Goal: Task Accomplishment & Management: Manage account settings

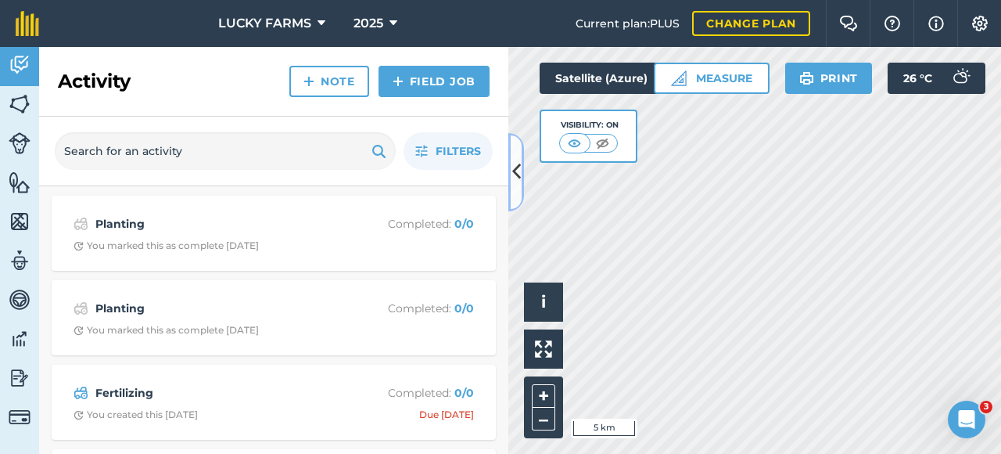
click at [517, 178] on icon at bounding box center [516, 171] width 9 height 27
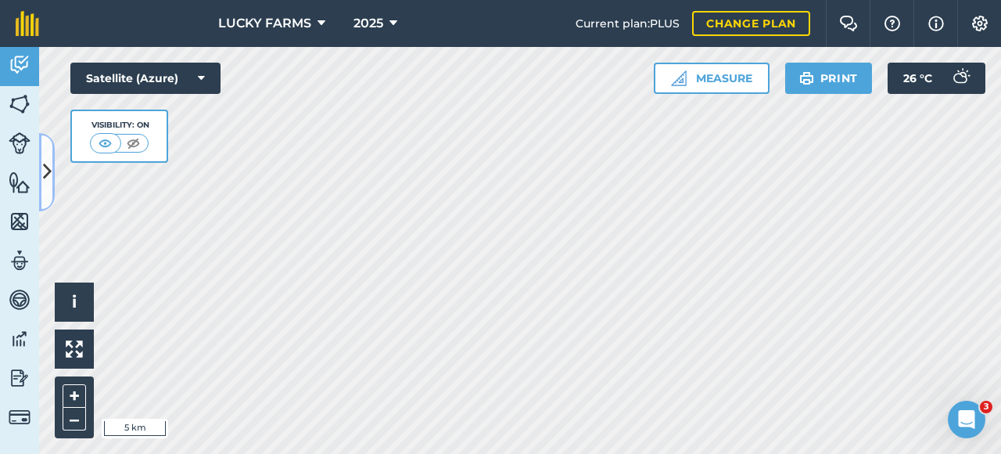
click at [45, 172] on icon at bounding box center [47, 171] width 9 height 27
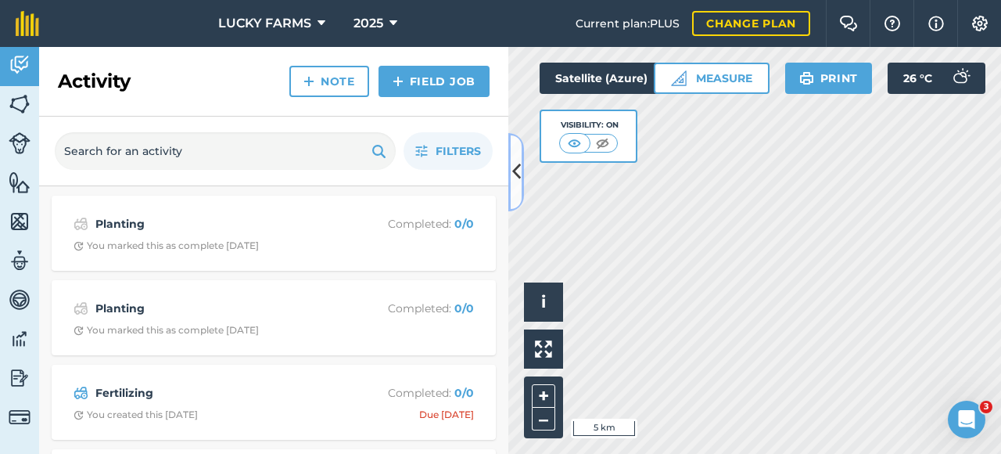
click at [516, 186] on button at bounding box center [516, 172] width 16 height 78
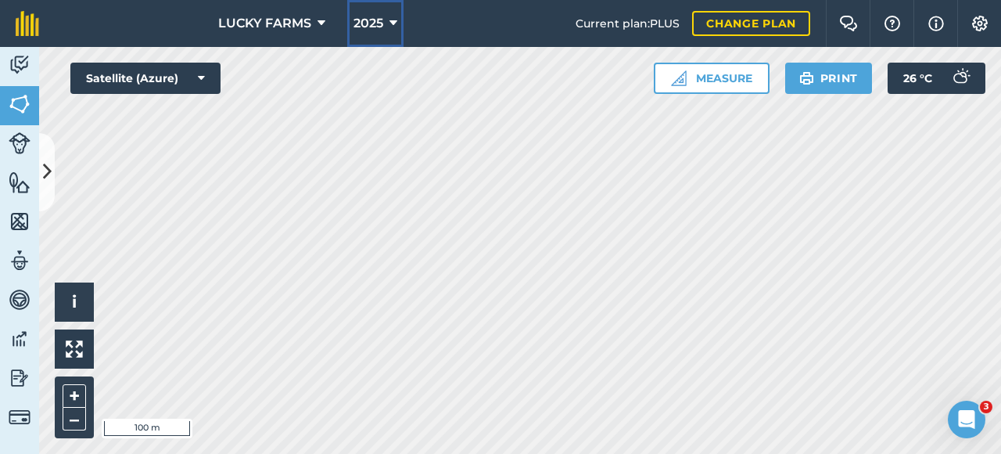
click at [358, 20] on span "2025" at bounding box center [368, 23] width 30 height 19
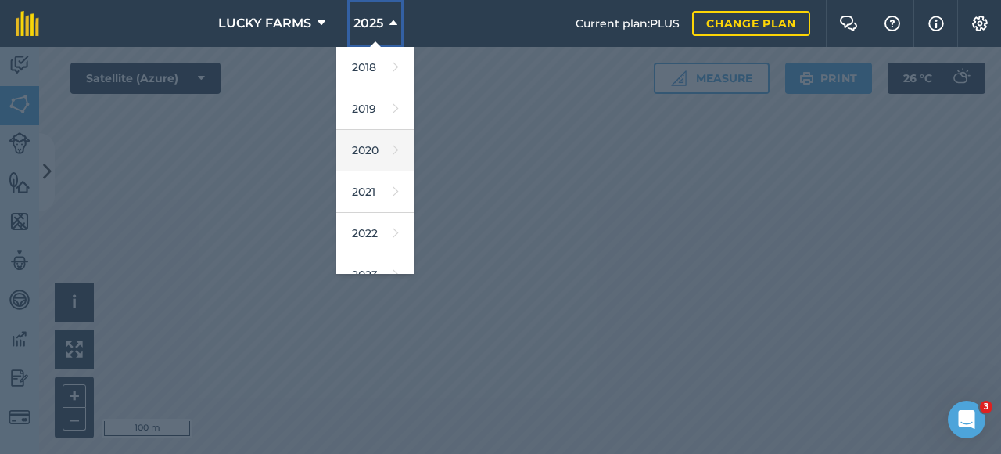
scroll to position [156, 0]
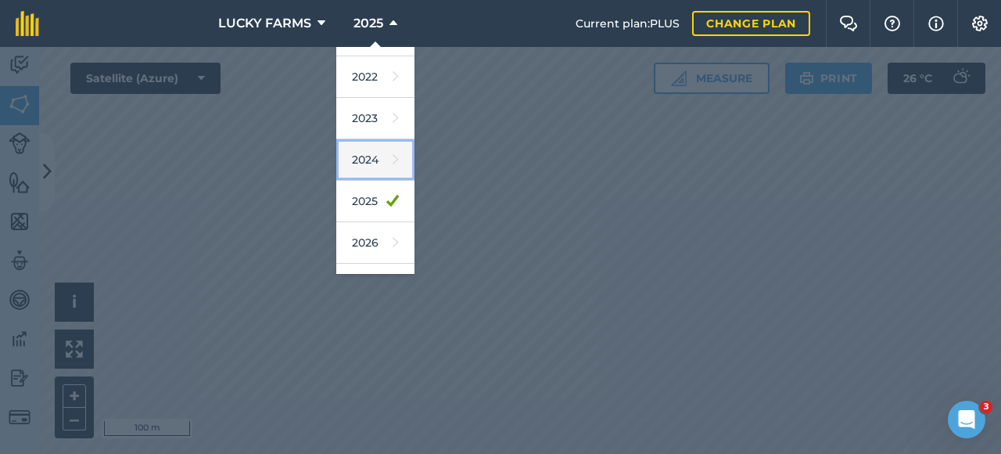
click at [369, 152] on link "2024" at bounding box center [375, 159] width 78 height 41
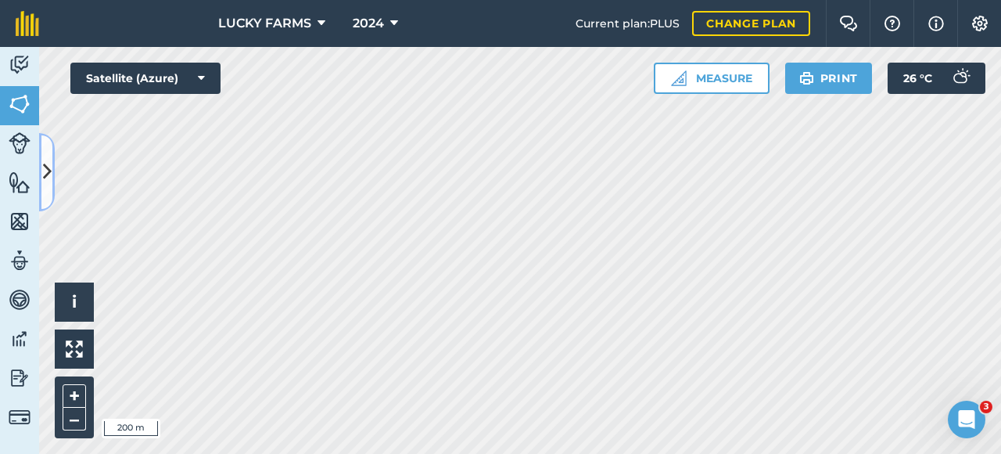
click at [48, 170] on icon at bounding box center [47, 171] width 9 height 27
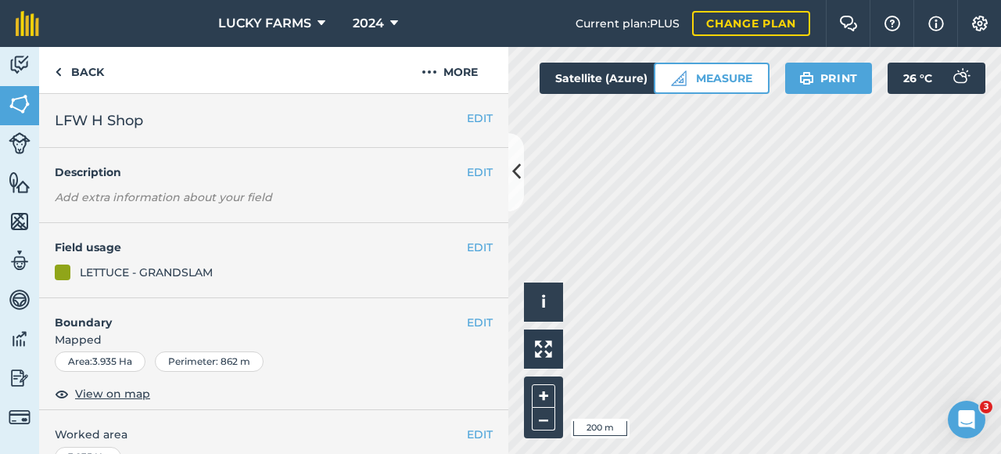
click at [658, 82] on div "Hello i © 2025 TomTom, Microsoft 200 m + – Satellite (Azure) Measure Print 26 °…" at bounding box center [754, 250] width 493 height 407
click at [554, 28] on div "LUCKY FARMS 2024 Current plan : PLUS Change plan Farm Chat Help Info Settings L…" at bounding box center [500, 227] width 1001 height 454
click at [564, 3] on div "LUCKY FARMS 2024 Current plan : PLUS Change plan Farm Chat Help Info Settings L…" at bounding box center [500, 227] width 1001 height 454
click at [608, 74] on div "Hello i © 2025 TomTom, Microsoft 2 km + – Satellite (Azure) Measure Print 26 ° C" at bounding box center [754, 250] width 493 height 407
click at [516, 193] on button at bounding box center [516, 172] width 16 height 78
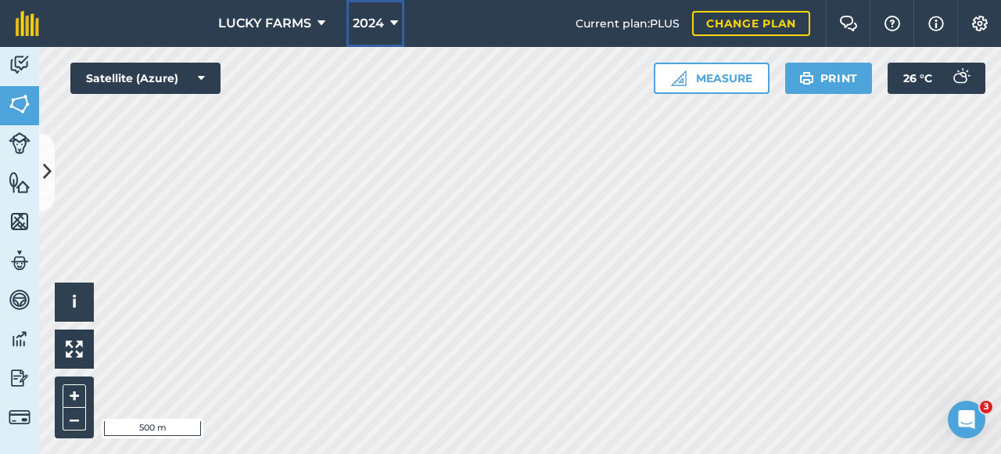
click at [370, 35] on button "2024" at bounding box center [375, 23] width 58 height 47
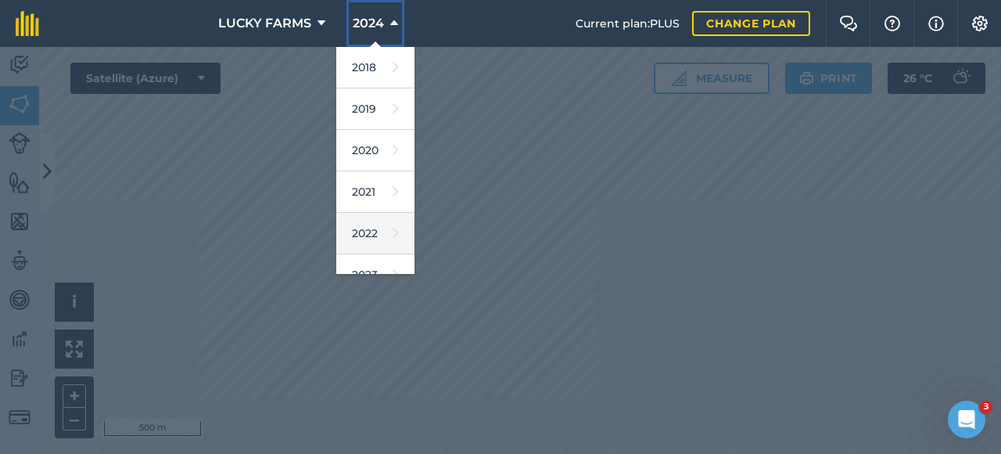
scroll to position [156, 0]
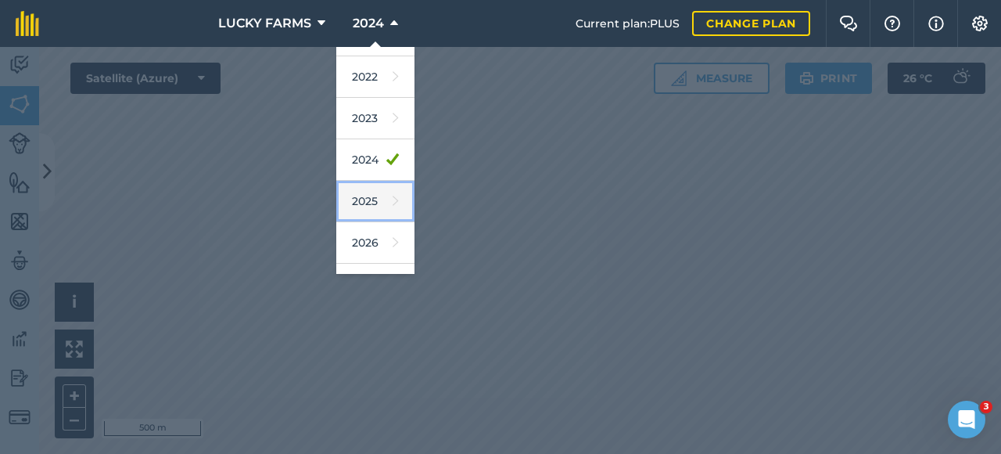
click at [364, 195] on link "2025" at bounding box center [375, 201] width 78 height 41
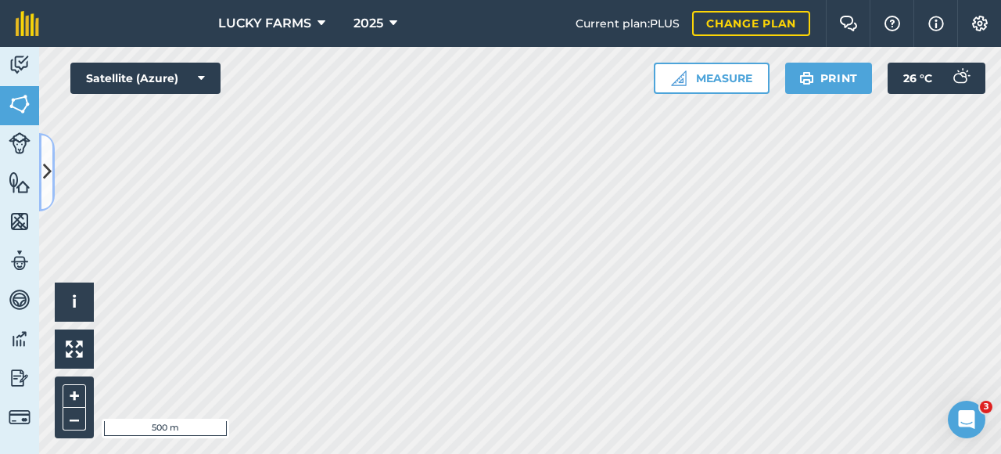
click at [41, 185] on button at bounding box center [47, 172] width 16 height 78
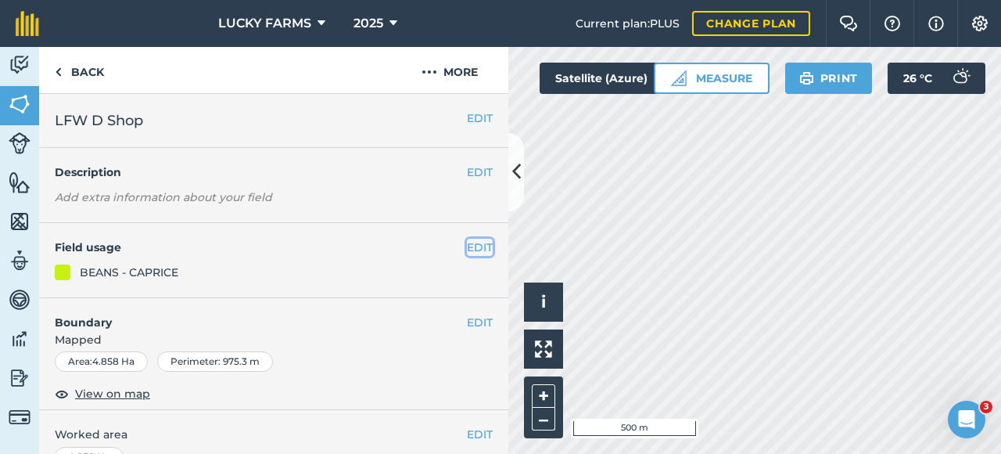
click at [467, 244] on button "EDIT" at bounding box center [480, 246] width 26 height 17
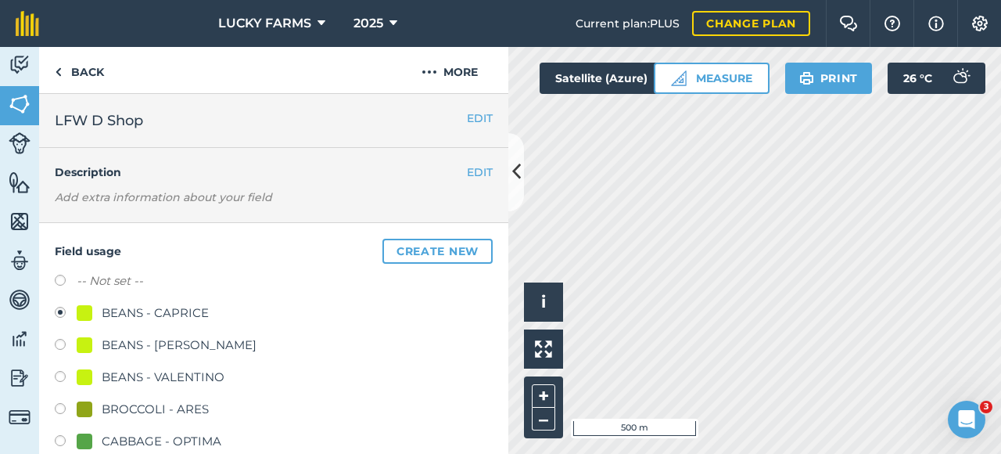
click at [225, 382] on div "BEANS - VALENTINO" at bounding box center [274, 379] width 438 height 23
drag, startPoint x: 59, startPoint y: 372, endPoint x: 91, endPoint y: 357, distance: 34.6
click at [59, 373] on label at bounding box center [66, 379] width 22 height 16
radio input "true"
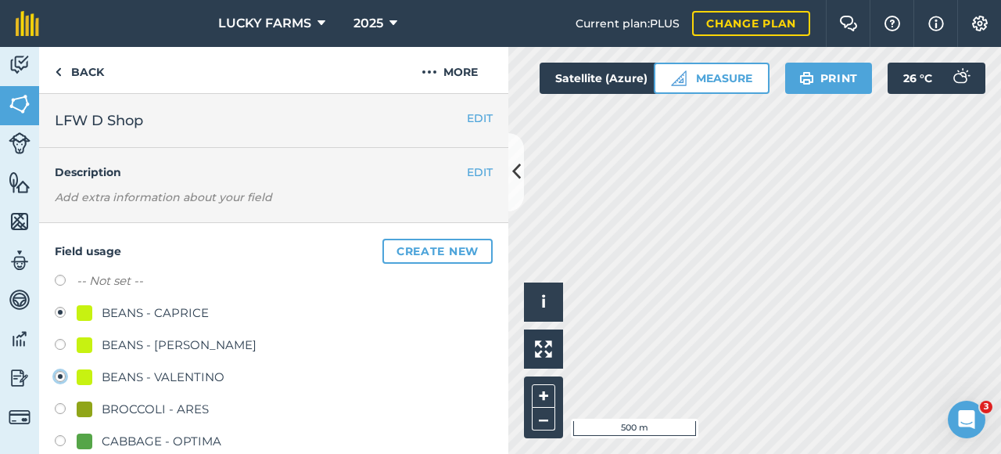
radio input "false"
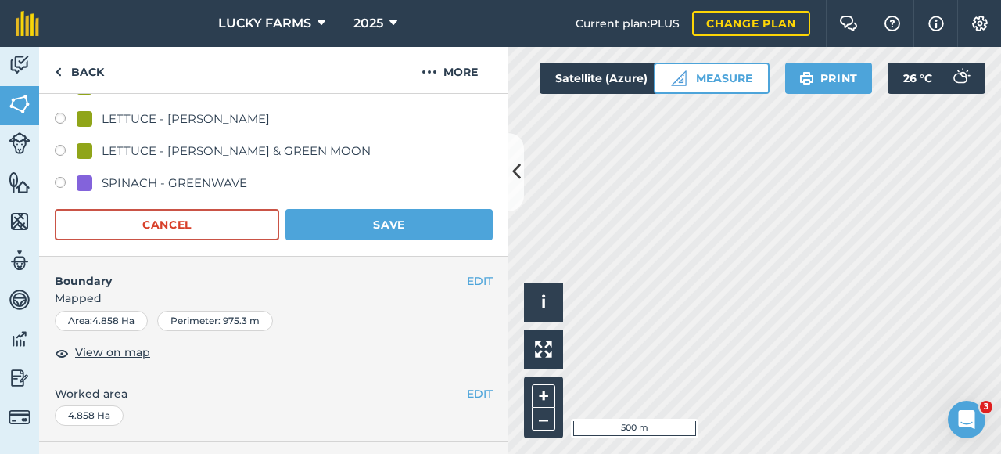
scroll to position [938, 0]
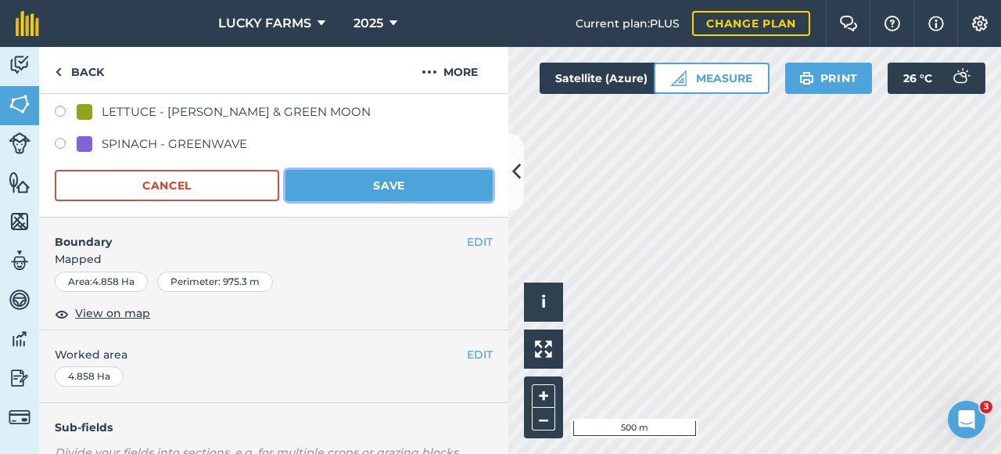
click at [403, 182] on button "Save" at bounding box center [388, 185] width 207 height 31
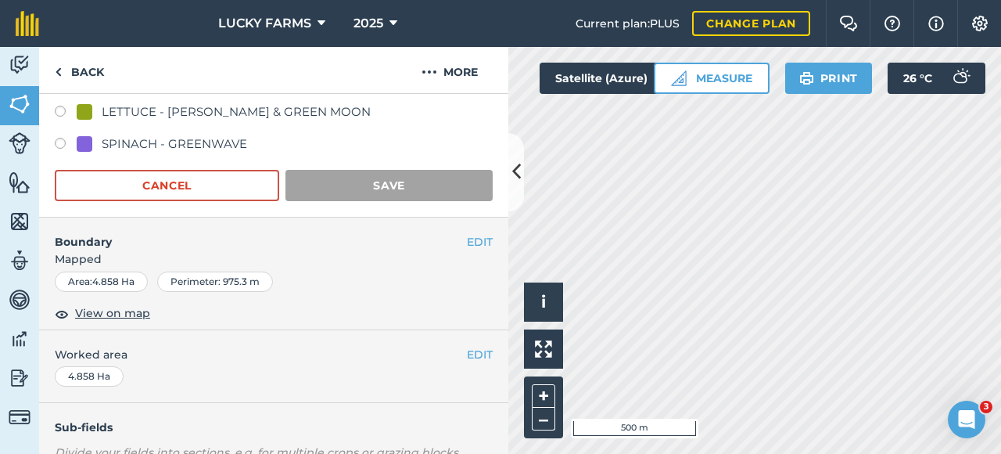
scroll to position [322, 0]
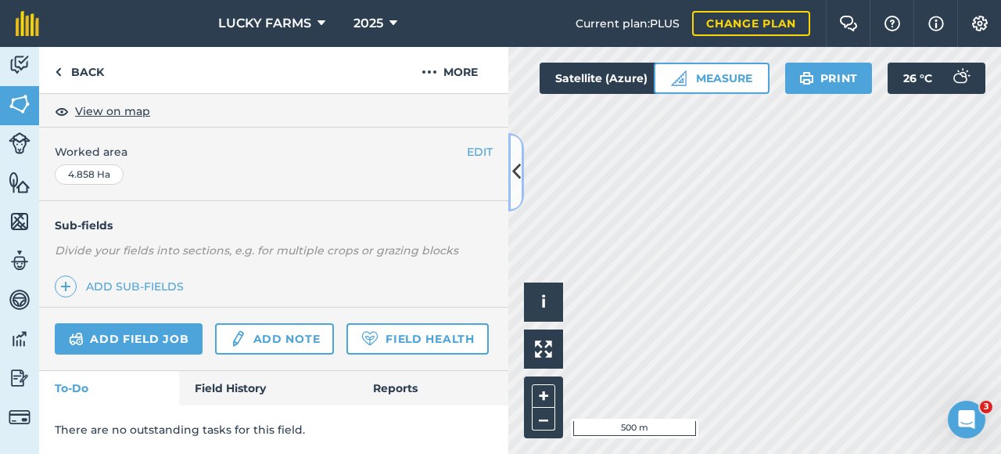
click at [512, 181] on icon at bounding box center [516, 171] width 9 height 27
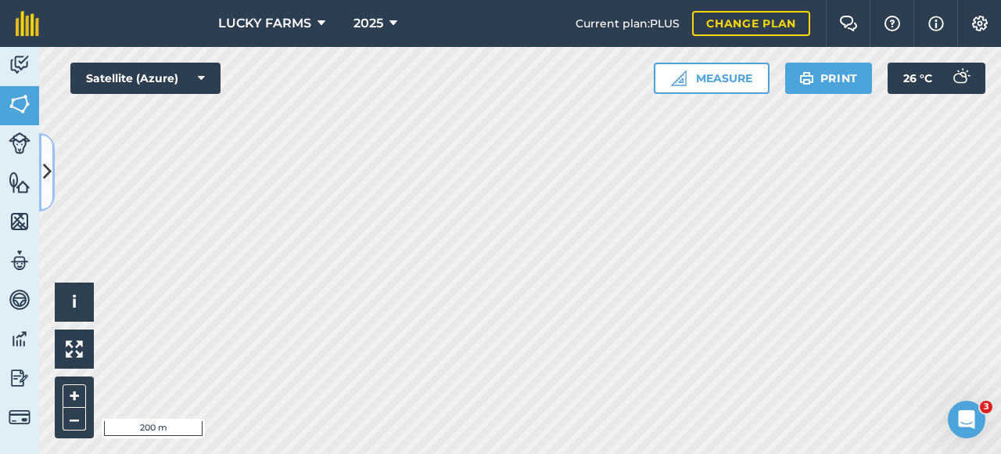
click at [46, 187] on button at bounding box center [47, 172] width 16 height 78
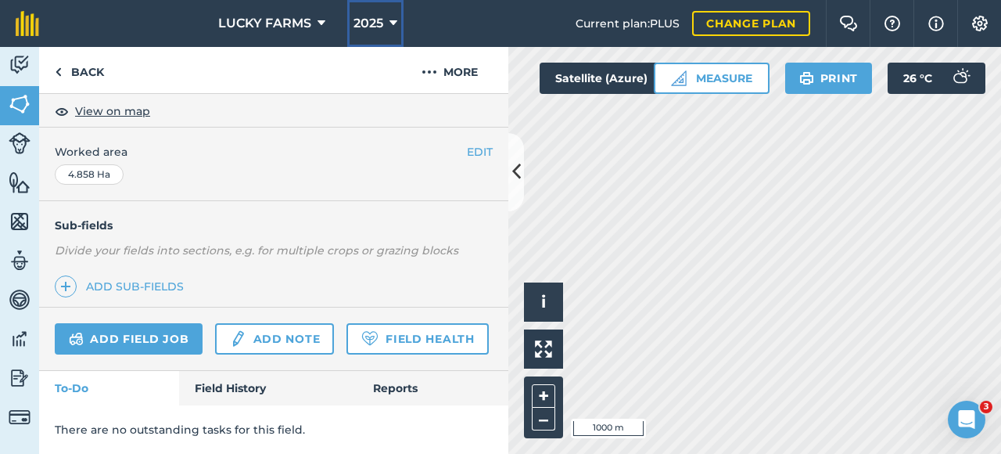
click at [373, 23] on span "2025" at bounding box center [368, 23] width 30 height 19
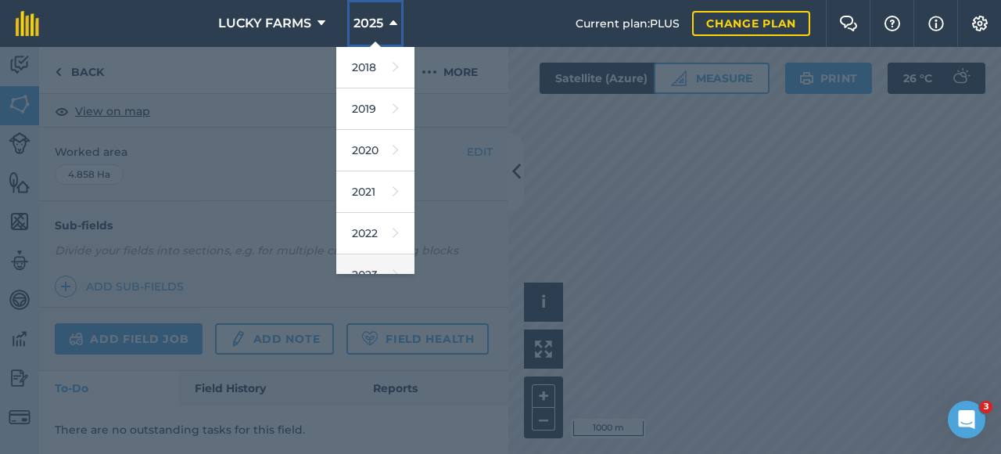
scroll to position [156, 0]
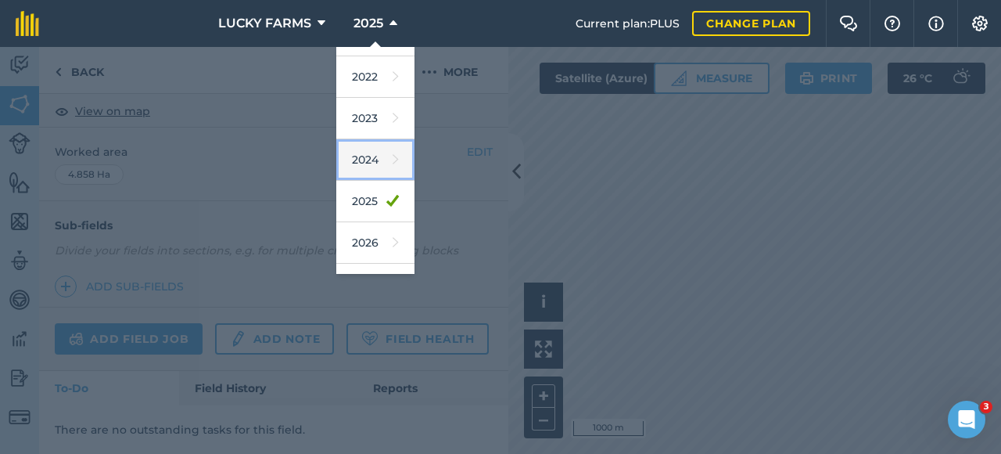
click at [369, 163] on link "2024" at bounding box center [375, 159] width 78 height 41
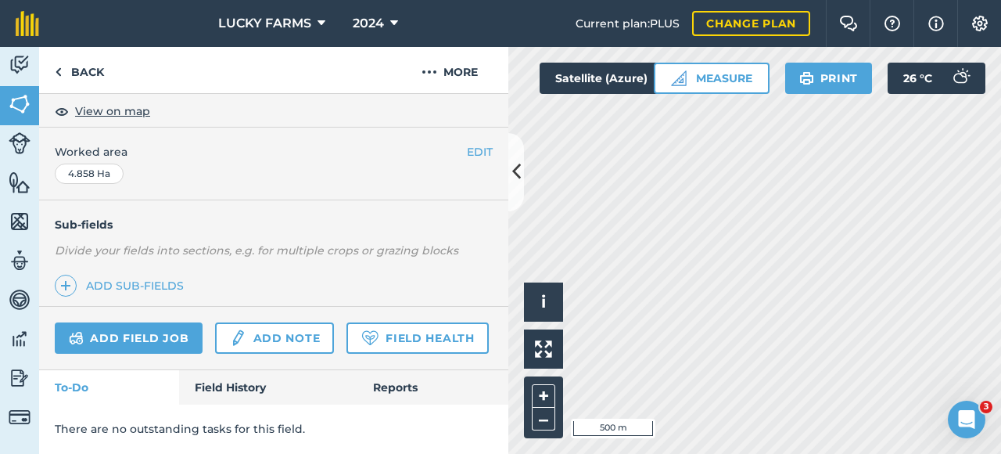
scroll to position [322, 0]
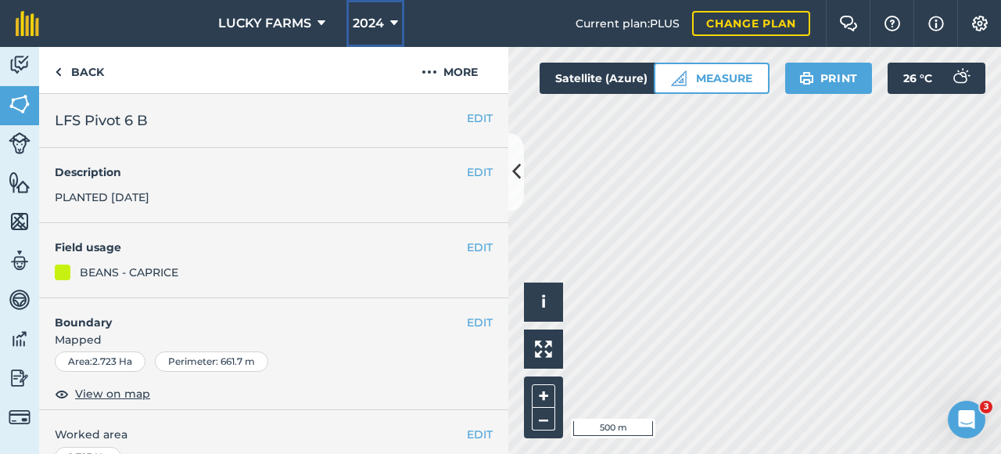
click at [393, 18] on icon at bounding box center [394, 23] width 8 height 19
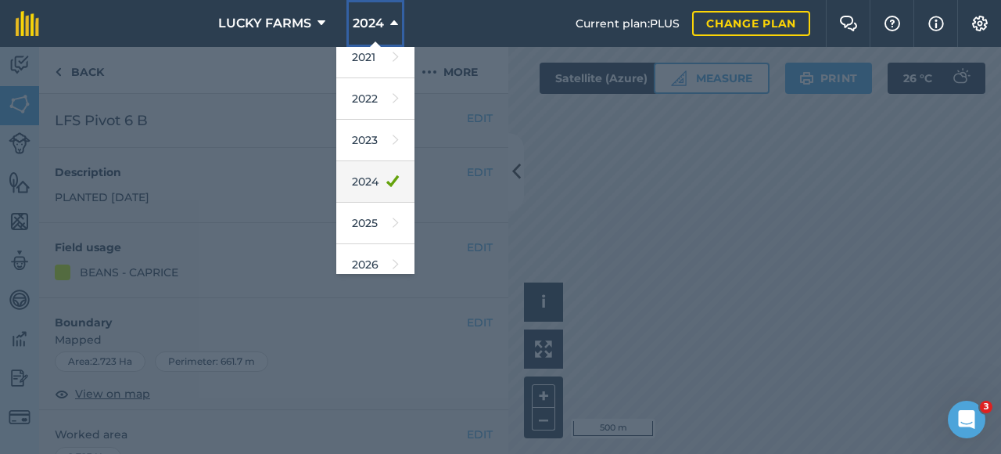
scroll to position [156, 0]
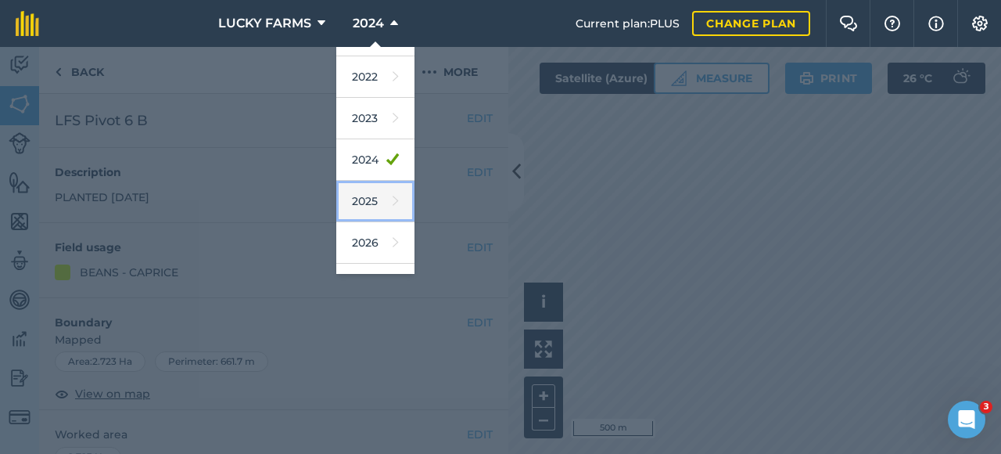
click at [357, 213] on link "2025" at bounding box center [375, 201] width 78 height 41
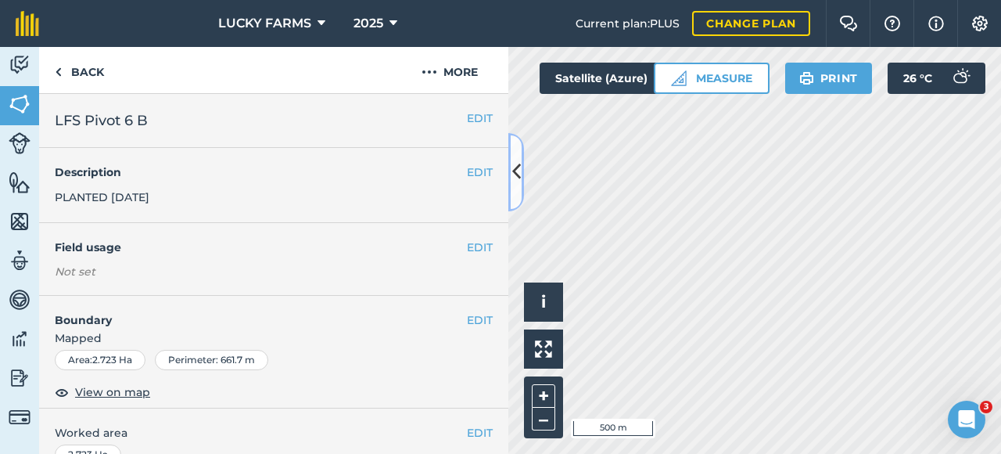
click at [519, 182] on icon at bounding box center [516, 171] width 9 height 27
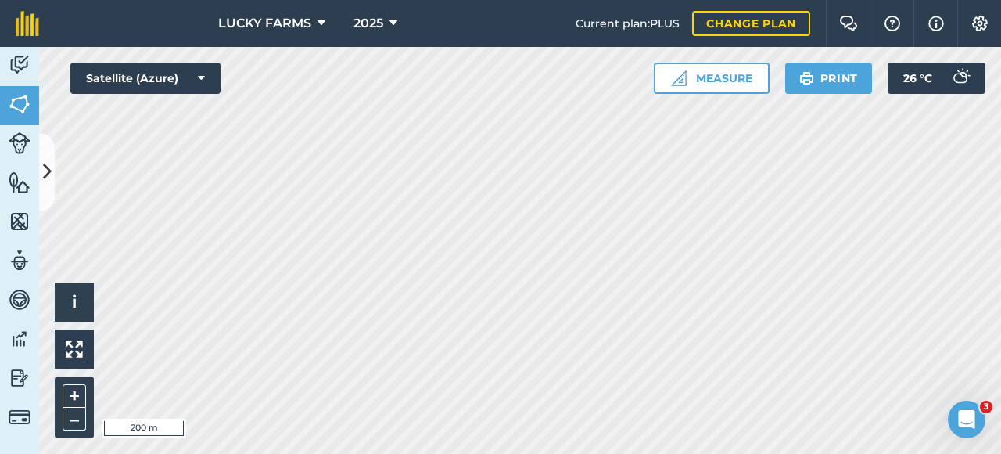
click at [413, 453] on html "LUCKY FARMS 2025 Current plan : PLUS Change plan Farm Chat Help Info Settings L…" at bounding box center [500, 227] width 1001 height 454
